Goal: Download file/media

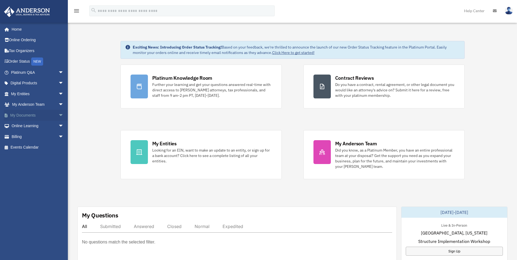
click at [59, 113] on span "arrow_drop_down" at bounding box center [63, 115] width 11 height 11
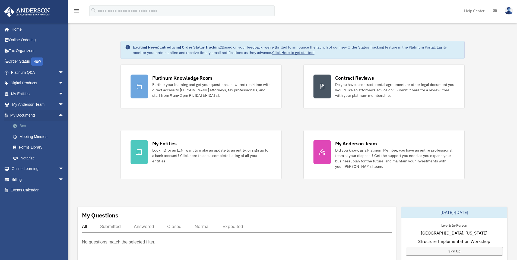
click at [20, 125] on link "Box" at bounding box center [40, 126] width 64 height 11
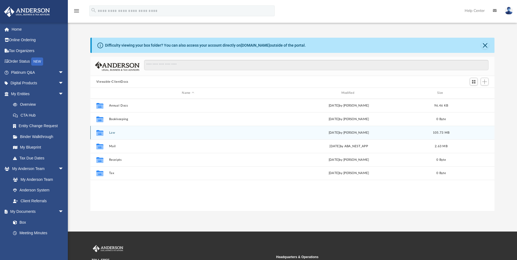
scroll to position [119, 400]
click at [133, 129] on div "Collaborated Folder Law [DATE] by [PERSON_NAME] 105.73 MB" at bounding box center [292, 133] width 404 height 14
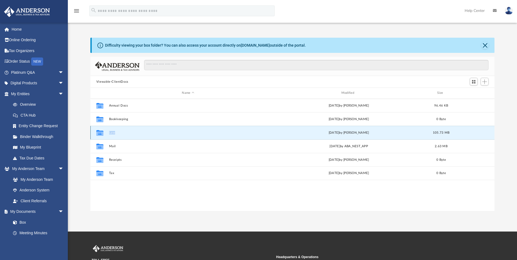
click at [133, 129] on div "Collaborated Folder Law [DATE] by [PERSON_NAME] 105.73 MB" at bounding box center [292, 133] width 404 height 14
click at [108, 132] on div "Collaborated Folder Law [DATE] by [PERSON_NAME] 105.73 MB" at bounding box center [292, 133] width 404 height 14
click at [113, 132] on button "Law" at bounding box center [188, 133] width 158 height 4
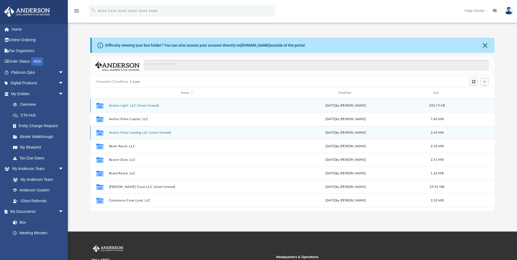
scroll to position [33, 0]
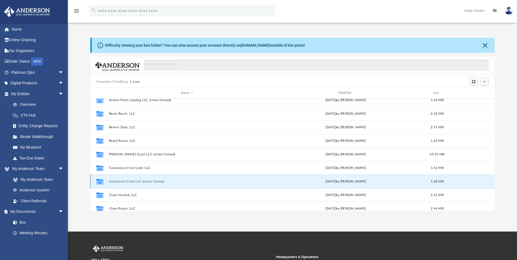
click at [149, 181] on button "Catamaran Crew LLC (client formed)" at bounding box center [187, 182] width 156 height 4
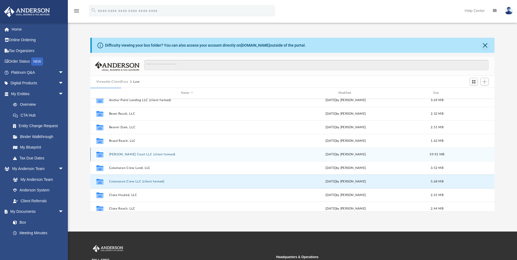
scroll to position [0, 0]
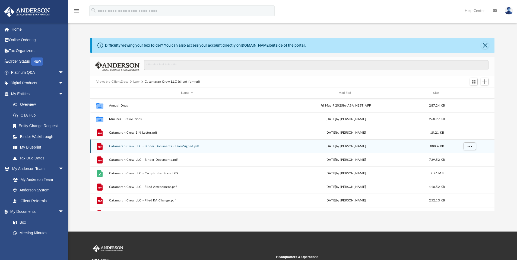
click at [175, 147] on button "Catamaran Crew LLC - Binder Documents - DocuSigned.pdf" at bounding box center [187, 147] width 156 height 4
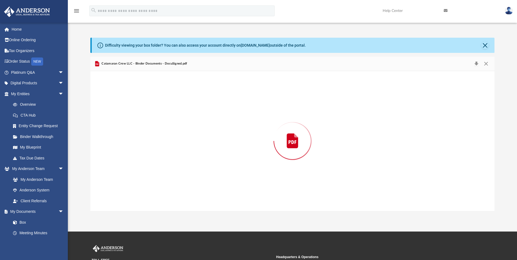
click at [175, 147] on div "Preview" at bounding box center [292, 141] width 404 height 140
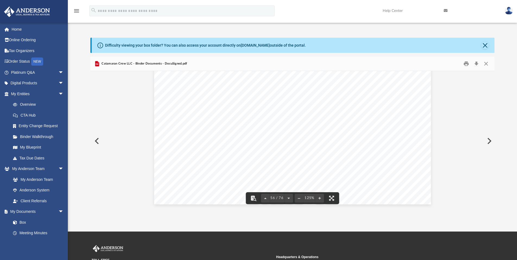
scroll to position [19665, 0]
click at [478, 63] on button "Download" at bounding box center [476, 64] width 10 height 8
click at [485, 60] on button "Close" at bounding box center [486, 64] width 10 height 8
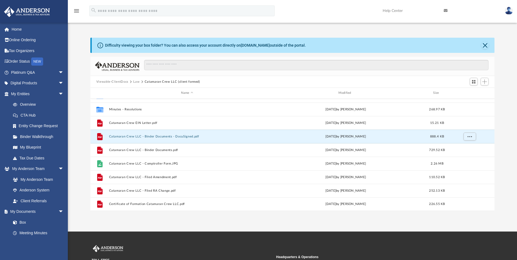
scroll to position [0, 0]
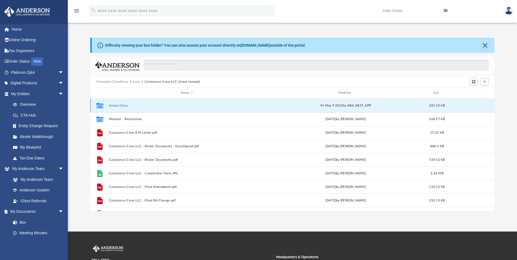
click at [159, 105] on button "Annual Docs" at bounding box center [187, 106] width 156 height 4
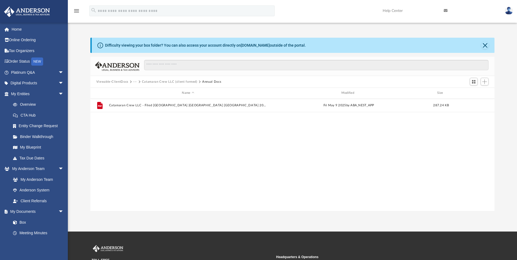
click at [154, 82] on button "Catamaran Crew LLC (client formed)" at bounding box center [169, 81] width 55 height 5
click at [159, 80] on button "Catamaran Crew LLC (client formed)" at bounding box center [169, 81] width 55 height 5
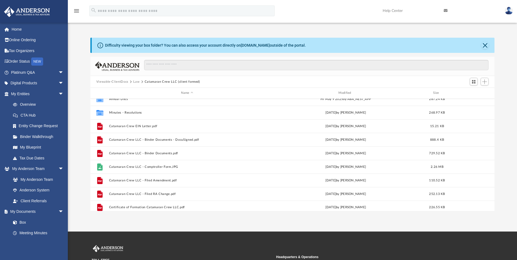
scroll to position [10, 0]
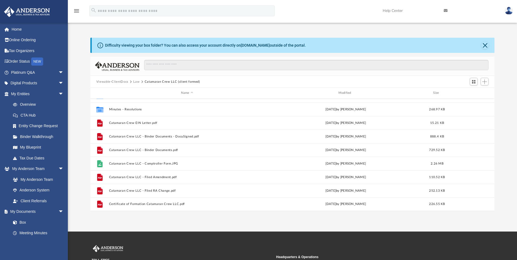
click at [136, 82] on button "Law" at bounding box center [136, 81] width 6 height 5
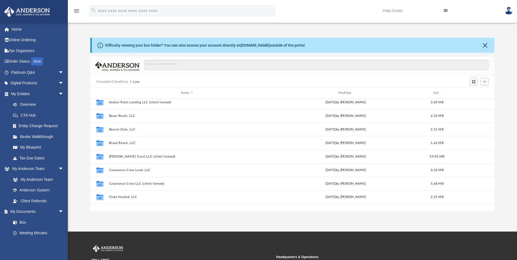
scroll to position [0, 0]
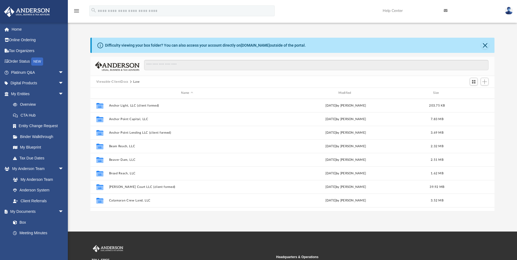
click at [121, 81] on button "Viewable-ClientDocs" at bounding box center [112, 81] width 32 height 5
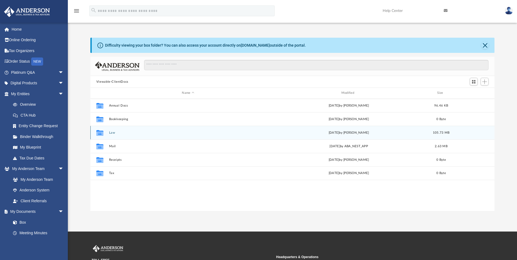
click at [149, 132] on button "Law" at bounding box center [188, 133] width 158 height 4
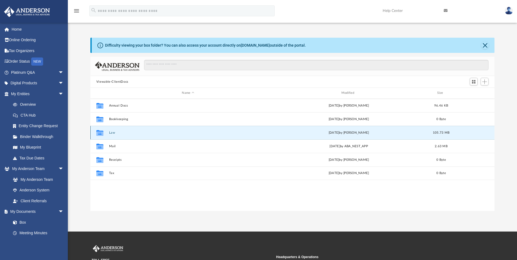
click at [149, 132] on button "Law" at bounding box center [188, 133] width 158 height 4
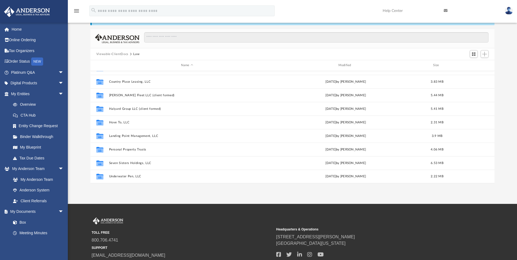
scroll to position [65, 0]
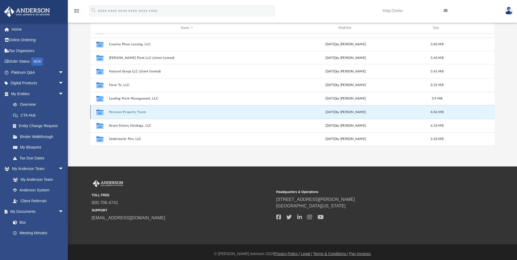
click at [137, 111] on button "Personal Property Trusts" at bounding box center [187, 112] width 156 height 4
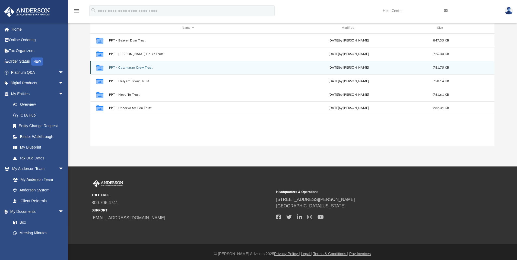
click at [149, 65] on div "Collaborated Folder PPT - Catamaran Crew Trust [DATE] by [PERSON_NAME] 781.75 KB" at bounding box center [292, 68] width 404 height 14
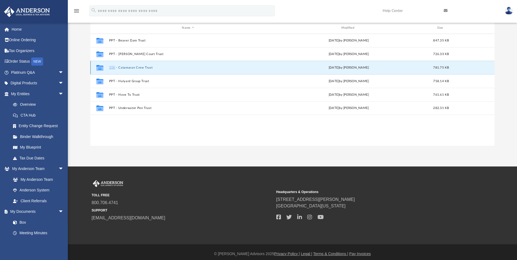
click at [149, 65] on div "Collaborated Folder PPT - Catamaran Crew Trust [DATE] by [PERSON_NAME] 781.75 KB" at bounding box center [292, 68] width 404 height 14
click at [144, 67] on button "PPT - Catamaran Crew Trust" at bounding box center [188, 68] width 158 height 4
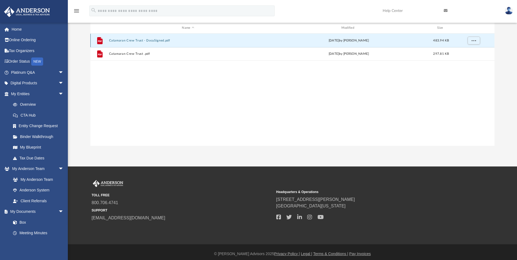
click at [151, 42] on button "Catamaran Crew Trust - DocuSigned.pdf" at bounding box center [188, 41] width 158 height 4
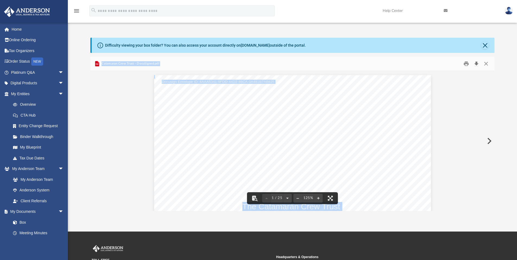
click at [475, 62] on button "Download" at bounding box center [476, 64] width 10 height 8
